Goal: Use online tool/utility: Utilize a website feature to perform a specific function

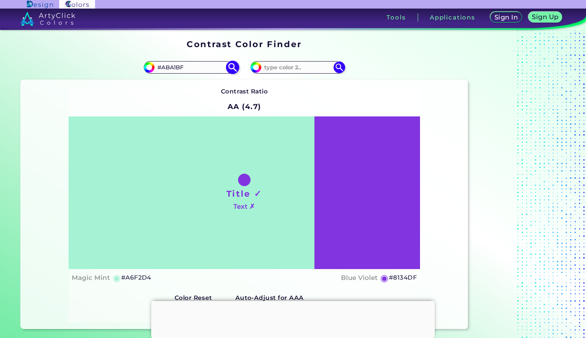
click at [194, 70] on input "#ABA1BF" at bounding box center [191, 67] width 72 height 11
paste input "#b5bfa1"
type input "#b5bfa1"
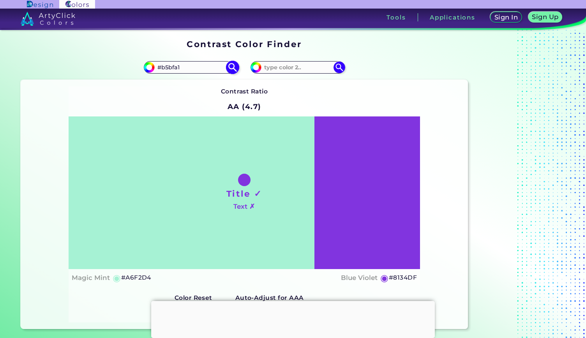
type input "#b5bfa1"
type input "#B5BFA1"
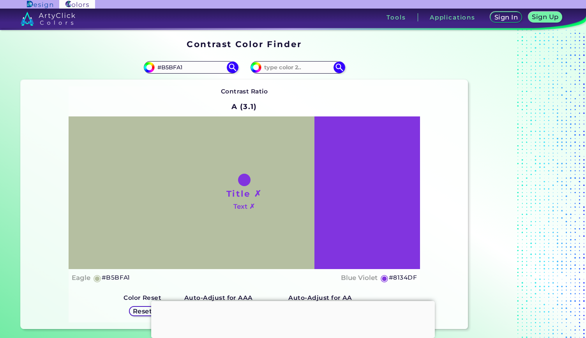
click at [204, 97] on div "Contrast Ratio A (3.1) Title ✗ Text ✗ Eagle ◉ #B5BFA1 Blue Violet" at bounding box center [244, 204] width 351 height 236
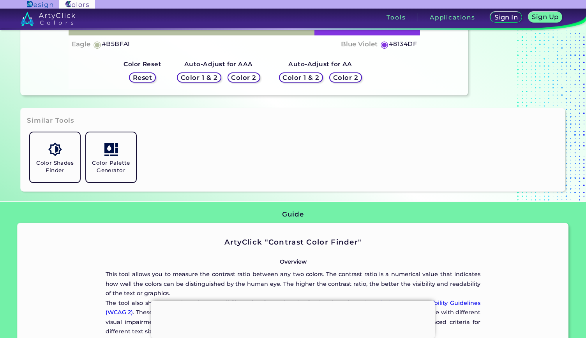
scroll to position [273, 0]
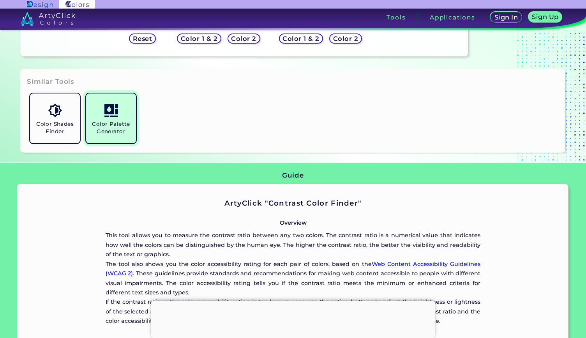
click at [111, 120] on link "Color Palette Generator" at bounding box center [111, 118] width 56 height 56
